Goal: Information Seeking & Learning: Learn about a topic

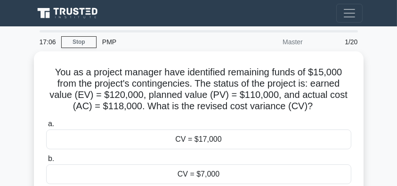
click at [88, 7] on icon at bounding box center [69, 14] width 68 height 14
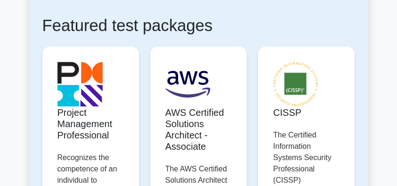
scroll to position [188, 0]
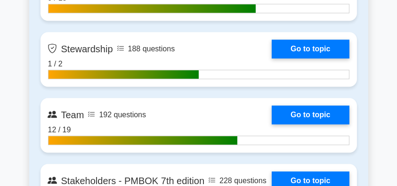
scroll to position [2509, 0]
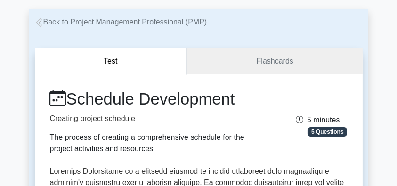
scroll to position [63, 0]
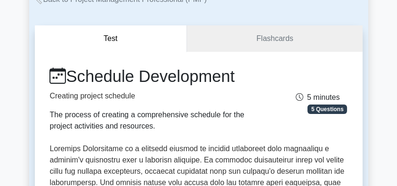
click at [111, 78] on h1 "Schedule Development" at bounding box center [147, 77] width 194 height 20
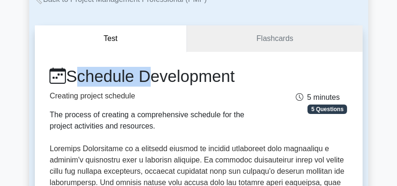
click at [111, 78] on h1 "Schedule Development" at bounding box center [147, 77] width 194 height 20
copy h1 "Schedule"
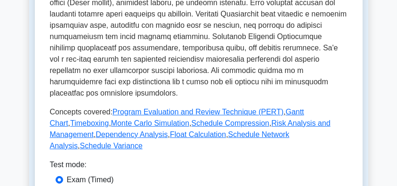
scroll to position [376, 0]
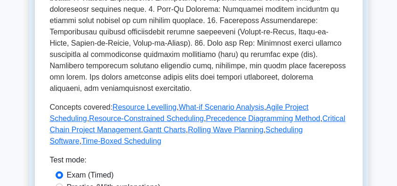
scroll to position [407, 0]
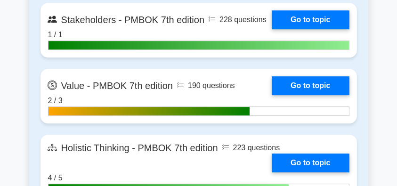
scroll to position [2823, 0]
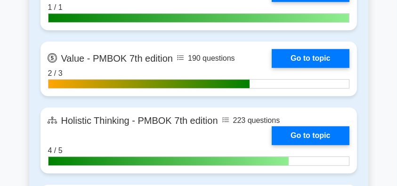
drag, startPoint x: 2, startPoint y: 45, endPoint x: 32, endPoint y: 7, distance: 48.6
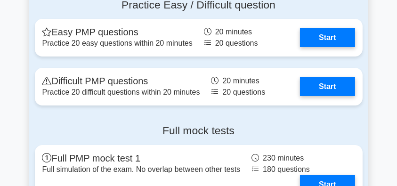
scroll to position [3575, 0]
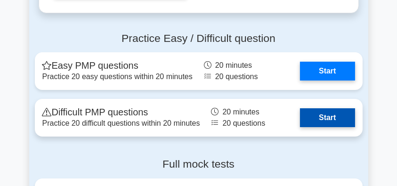
click at [322, 116] on link "Start" at bounding box center [327, 117] width 55 height 19
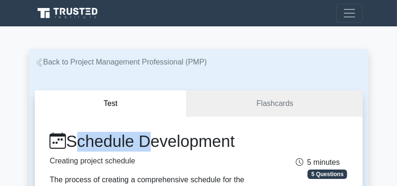
click at [116, 64] on link "Back to Project Management Professional (PMP)" at bounding box center [121, 62] width 172 height 8
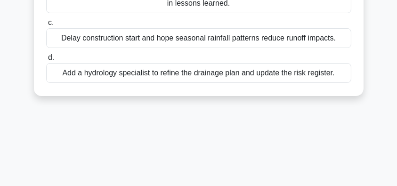
scroll to position [219, 0]
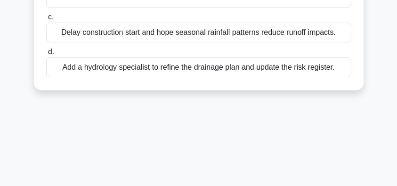
click at [98, 68] on div "Add a hydrology specialist to refine the drainage plan and update the risk regi…" at bounding box center [198, 67] width 305 height 20
click at [46, 55] on input "d. Add a hydrology specialist to refine the drainage plan and update the risk r…" at bounding box center [46, 52] width 0 height 6
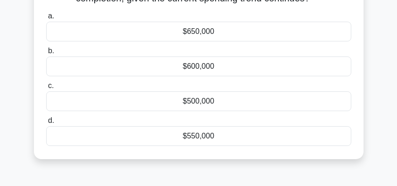
scroll to position [63, 0]
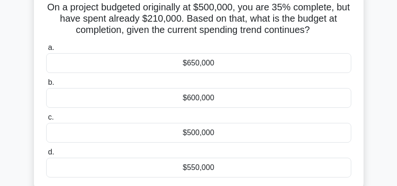
click at [216, 102] on div "$600,000" at bounding box center [198, 98] width 305 height 20
click at [46, 86] on input "b. $600,000" at bounding box center [46, 83] width 0 height 6
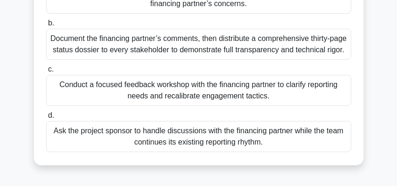
scroll to position [188, 0]
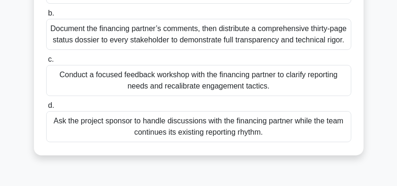
click at [159, 96] on div "Conduct a focused feedback workshop with the financing partner to clarify repor…" at bounding box center [198, 80] width 305 height 31
click at [46, 63] on input "c. Conduct a focused feedback workshop with the financing partner to clarify re…" at bounding box center [46, 59] width 0 height 6
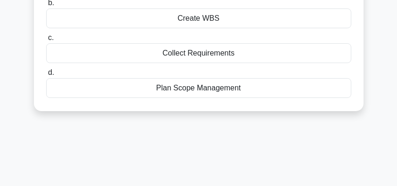
scroll to position [63, 0]
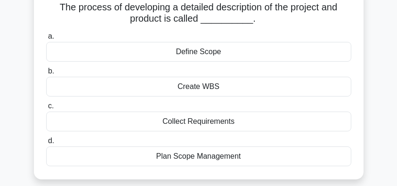
click at [204, 53] on div "Define Scope" at bounding box center [198, 52] width 305 height 20
click at [46, 40] on input "a. Define Scope" at bounding box center [46, 36] width 0 height 6
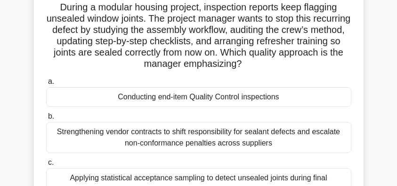
scroll to position [188, 0]
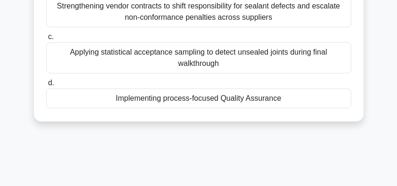
click at [122, 98] on div "Implementing process-focused Quality Assurance" at bounding box center [198, 98] width 305 height 20
click at [46, 86] on input "d. Implementing process-focused Quality Assurance" at bounding box center [46, 83] width 0 height 6
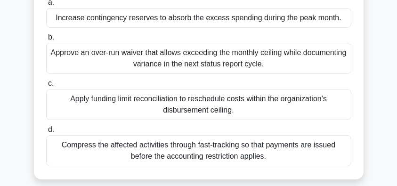
scroll to position [125, 0]
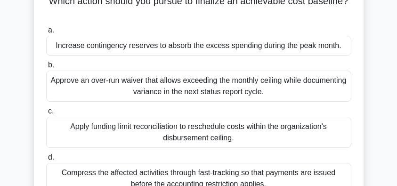
click at [132, 48] on div "Increase contingency reserves to absorb the excess spending during the peak mon…" at bounding box center [198, 46] width 305 height 20
click at [46, 33] on input "a. Increase contingency reserves to absorb the excess spending during the peak …" at bounding box center [46, 30] width 0 height 6
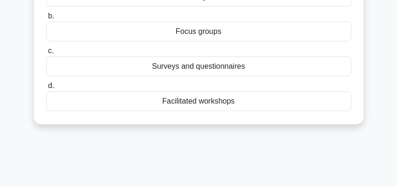
scroll to position [318, 0]
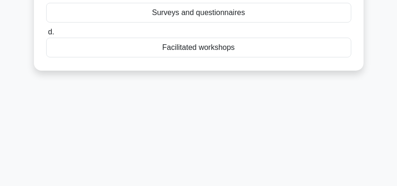
click at [198, 52] on div "Facilitated workshops" at bounding box center [198, 48] width 305 height 20
click at [46, 35] on input "d. Facilitated workshops" at bounding box center [46, 32] width 0 height 6
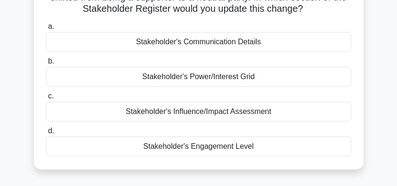
scroll to position [94, 0]
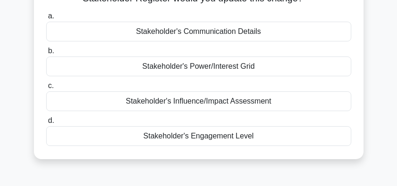
click at [222, 141] on div "Stakeholder's Engagement Level" at bounding box center [198, 136] width 305 height 20
click at [46, 124] on input "d. Stakeholder's Engagement Level" at bounding box center [46, 121] width 0 height 6
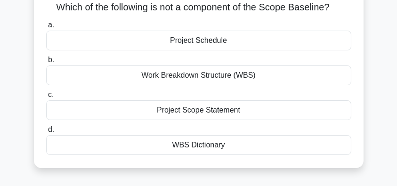
scroll to position [31, 0]
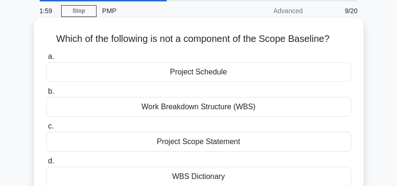
click at [204, 73] on div "Project Schedule" at bounding box center [198, 72] width 305 height 20
click at [46, 60] on input "a. Project Schedule" at bounding box center [46, 57] width 0 height 6
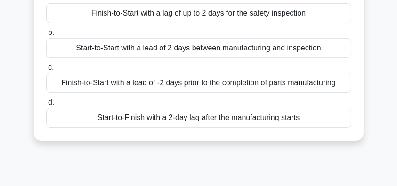
scroll to position [125, 0]
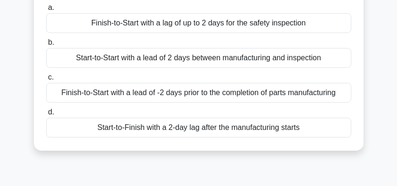
click at [154, 24] on div "Finish-to-Start with a lag of up to 2 days for the safety inspection" at bounding box center [198, 23] width 305 height 20
click at [46, 11] on input "a. Finish-to-Start with a lag of up to 2 days for the safety inspection" at bounding box center [46, 8] width 0 height 6
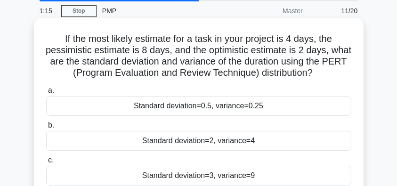
scroll to position [94, 0]
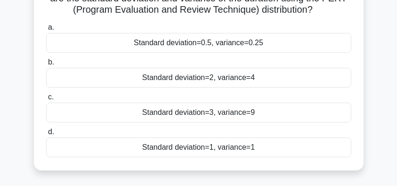
click at [147, 77] on div "Standard deviation=2, variance=4" at bounding box center [198, 78] width 305 height 20
click at [46, 65] on input "b. Standard deviation=2, variance=4" at bounding box center [46, 62] width 0 height 6
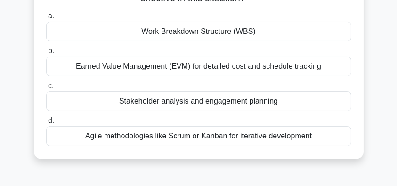
scroll to position [157, 0]
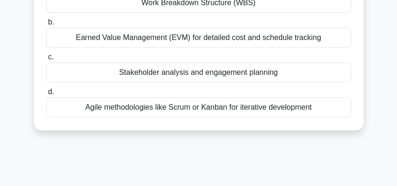
click at [107, 106] on div "Agile methodologies like Scrum or Kanban for iterative development" at bounding box center [198, 107] width 305 height 20
click at [46, 95] on input "d. Agile methodologies like Scrum or Kanban for iterative development" at bounding box center [46, 92] width 0 height 6
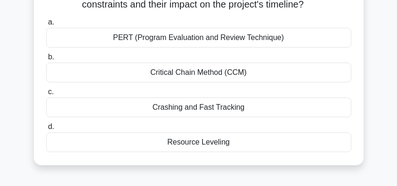
scroll to position [94, 0]
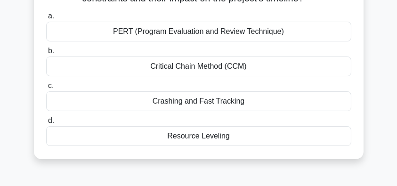
click at [195, 104] on div "Crashing and Fast Tracking" at bounding box center [198, 101] width 305 height 20
click at [46, 89] on input "c. Crashing and Fast Tracking" at bounding box center [46, 86] width 0 height 6
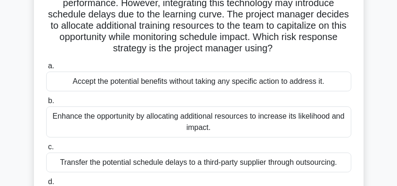
scroll to position [157, 0]
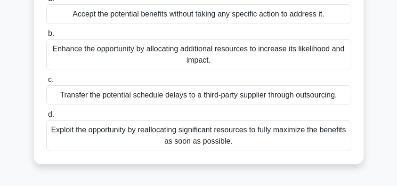
click at [188, 137] on div "Exploit the opportunity by reallocating significant resources to fully maximize…" at bounding box center [198, 135] width 305 height 31
click at [46, 118] on input "d. Exploit the opportunity by reallocating significant resources to fully maxim…" at bounding box center [46, 114] width 0 height 6
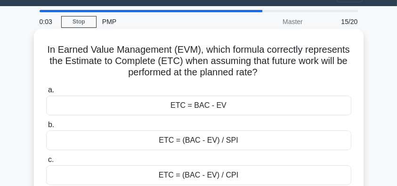
scroll to position [0, 0]
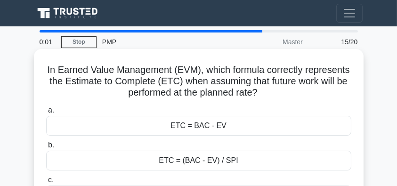
click at [168, 121] on div "ETC = BAC - EV" at bounding box center [198, 126] width 305 height 20
click at [46, 113] on input "a. ETC = BAC - EV" at bounding box center [46, 110] width 0 height 6
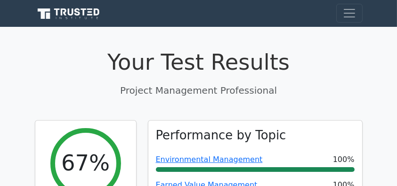
click at [77, 17] on icon at bounding box center [69, 14] width 68 height 14
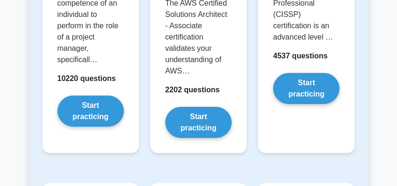
scroll to position [188, 0]
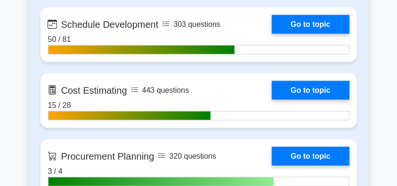
scroll to position [1380, 0]
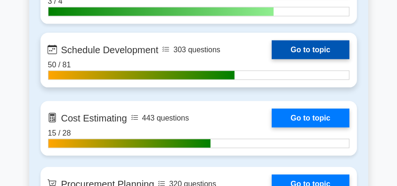
click at [271, 50] on link "Go to topic" at bounding box center [309, 49] width 77 height 19
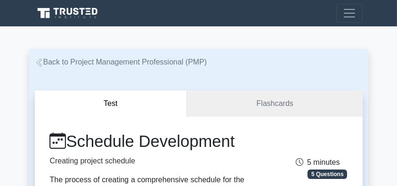
click at [75, 15] on icon at bounding box center [69, 14] width 68 height 14
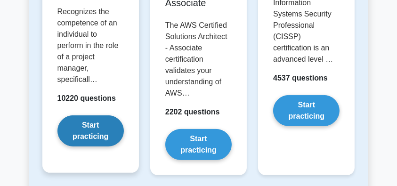
scroll to position [282, 0]
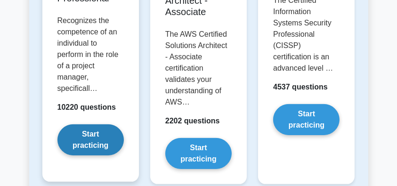
drag, startPoint x: 95, startPoint y: 135, endPoint x: 101, endPoint y: 132, distance: 6.4
click at [96, 135] on link "Start practicing" at bounding box center [90, 139] width 66 height 31
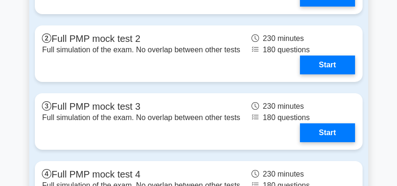
scroll to position [3794, 0]
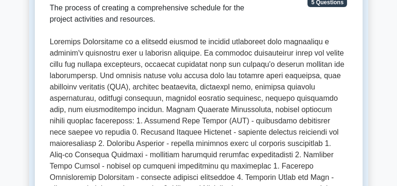
scroll to position [125, 0]
